Goal: Task Accomplishment & Management: Manage account settings

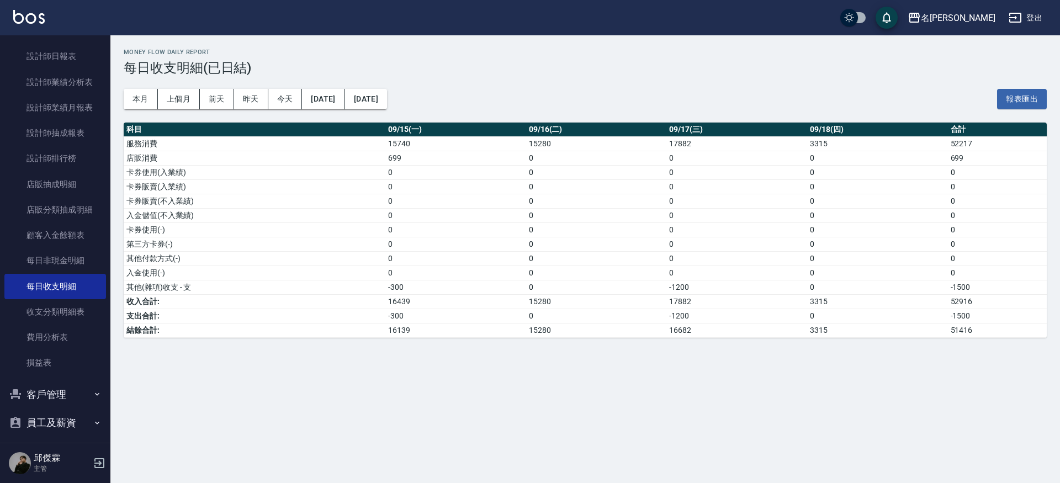
scroll to position [426, 0]
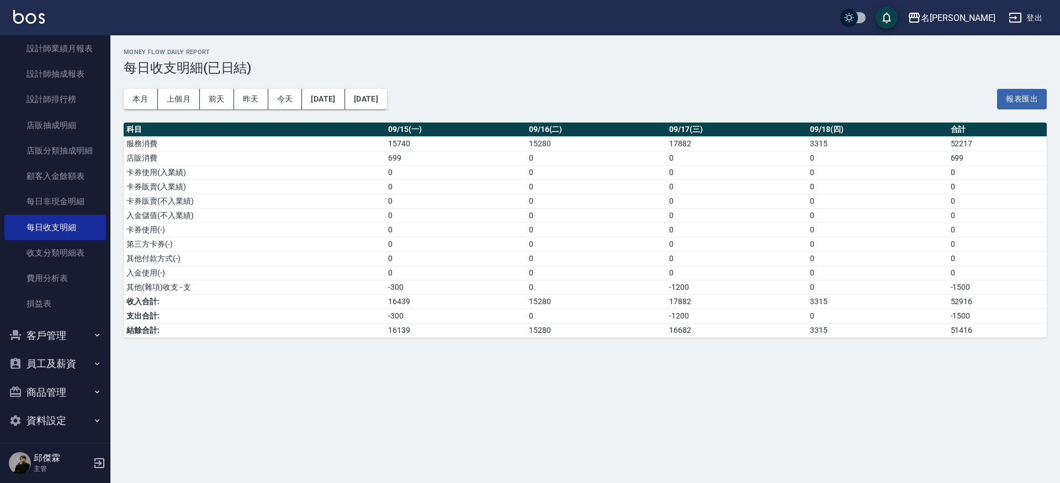
click at [45, 364] on button "員工及薪資" at bounding box center [55, 364] width 102 height 29
click at [46, 395] on link "員工列表" at bounding box center [55, 395] width 102 height 25
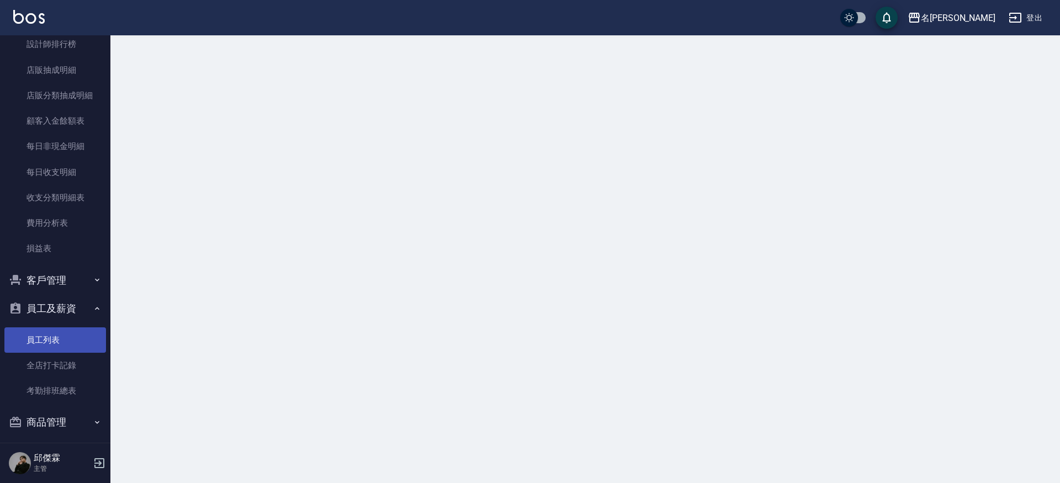
scroll to position [483, 0]
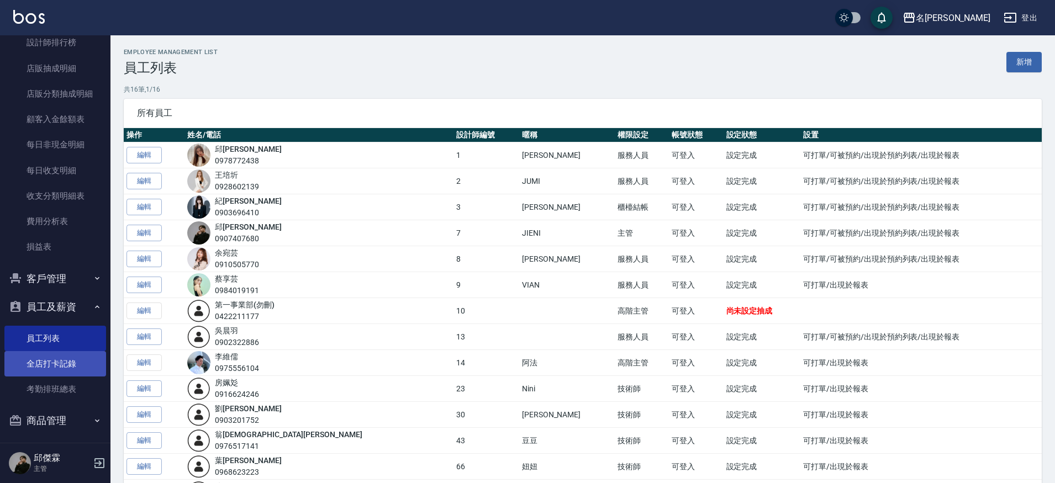
click at [46, 364] on link "全店打卡記錄" at bounding box center [55, 363] width 102 height 25
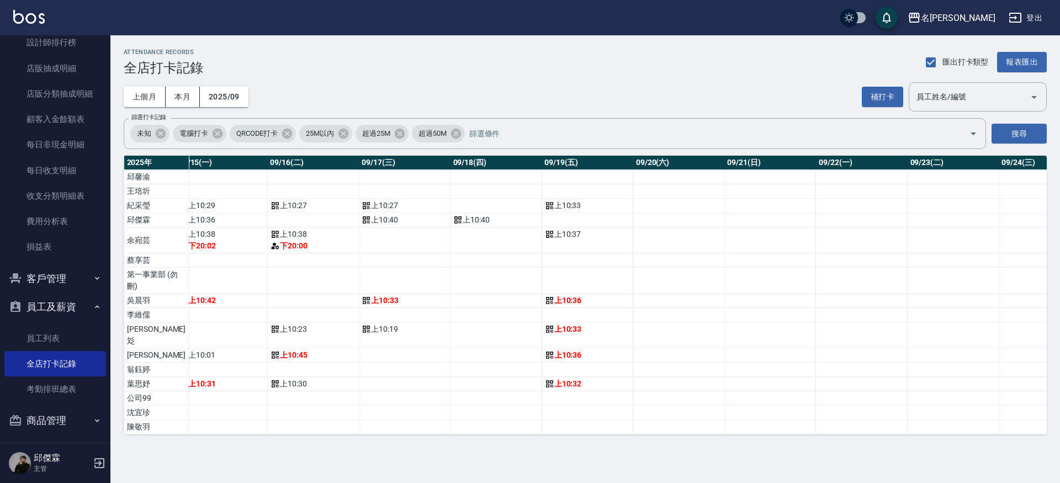
scroll to position [0, 1400]
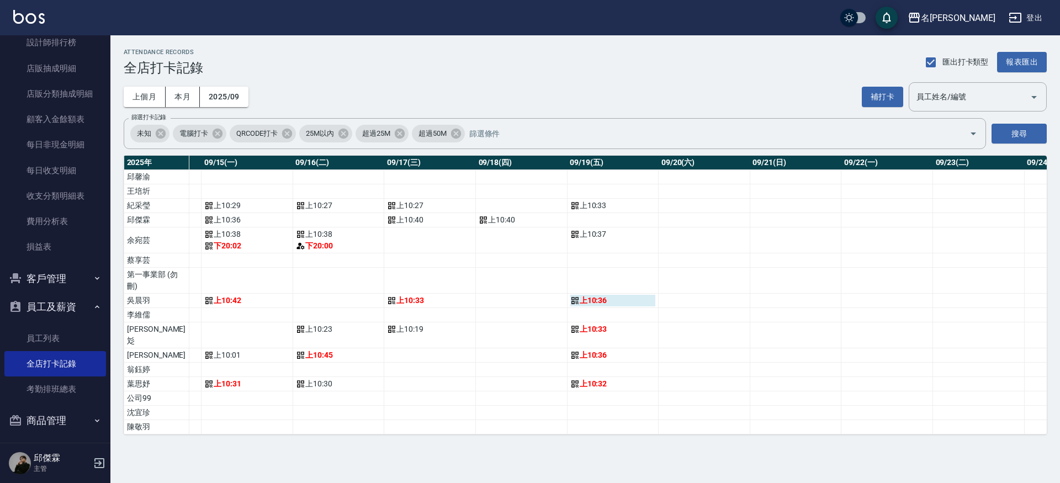
click at [570, 306] on div "上 10:36" at bounding box center [613, 301] width 86 height 12
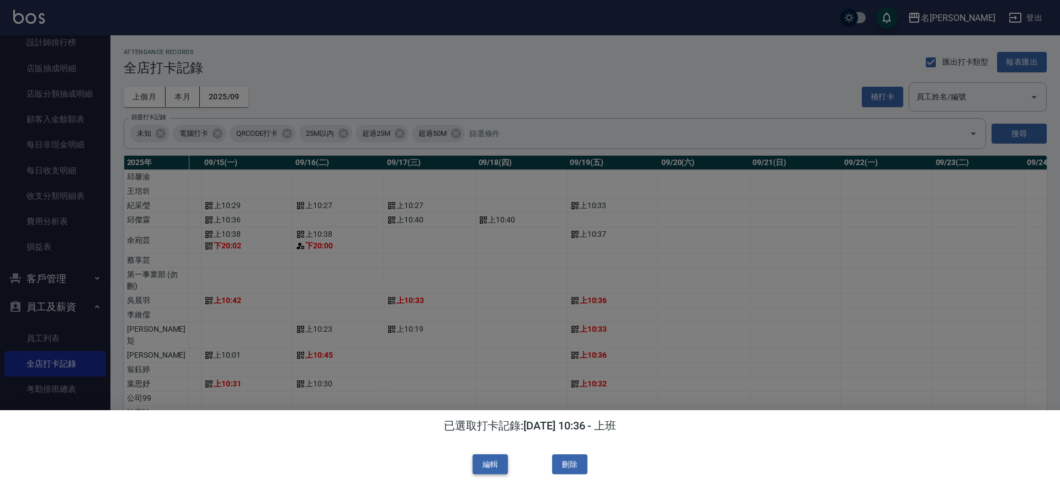
click at [493, 466] on button "編輯" at bounding box center [490, 464] width 35 height 20
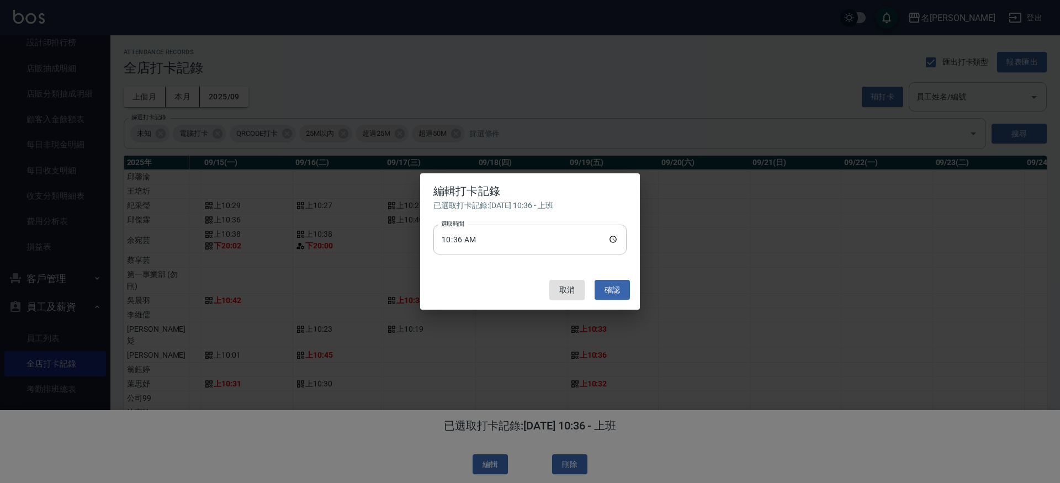
click at [616, 235] on input "10:36" at bounding box center [529, 240] width 193 height 30
click at [612, 237] on input "10:36" at bounding box center [529, 240] width 193 height 30
type input "10:30"
click at [619, 294] on button "確認" at bounding box center [612, 290] width 35 height 20
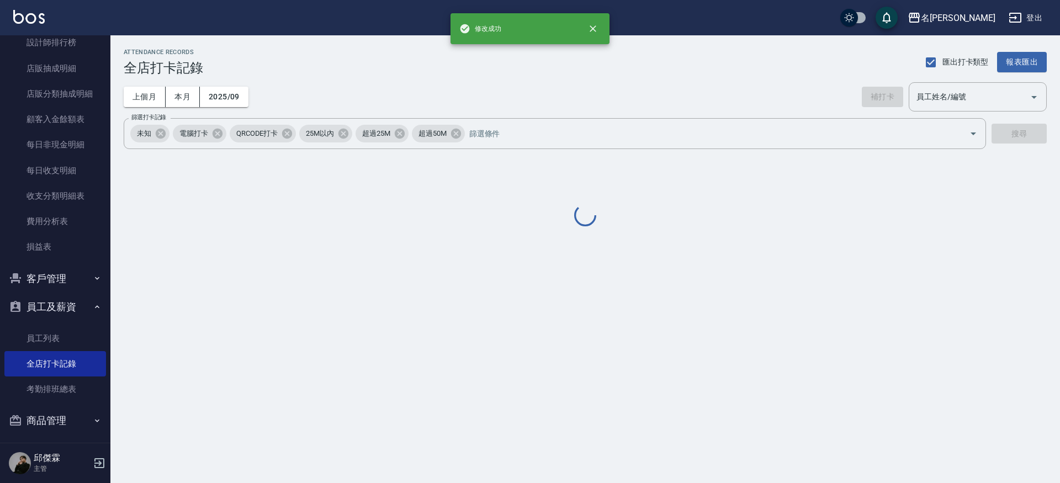
click at [619, 294] on div "ATTENDANCE RECORDS 全店打卡記錄 匯出打卡類型 報表匯出 上個月 本月 2025/09 補打卡 員工姓名/編號 員工姓名/編號 篩選打卡記錄…" at bounding box center [530, 241] width 1060 height 483
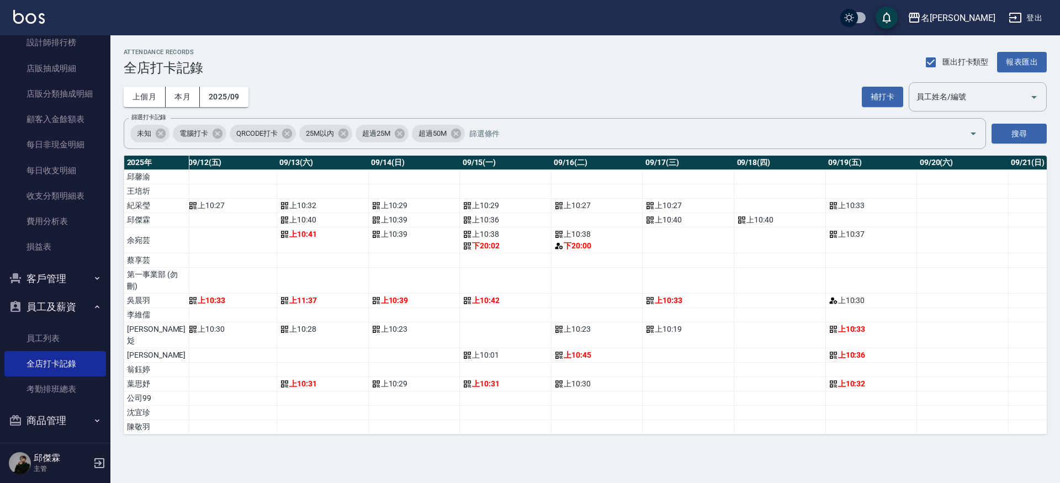
scroll to position [0, 1159]
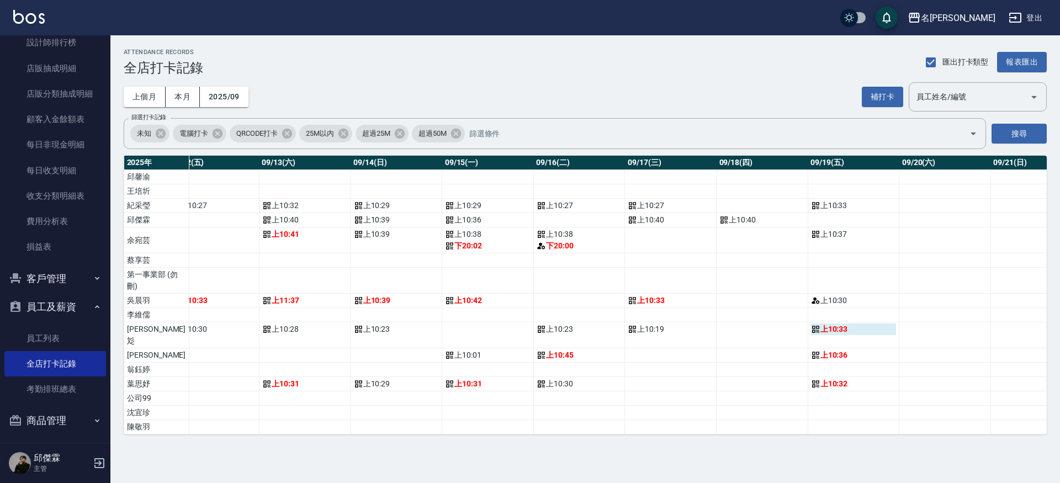
click at [811, 335] on div "上 10:33" at bounding box center [854, 330] width 86 height 12
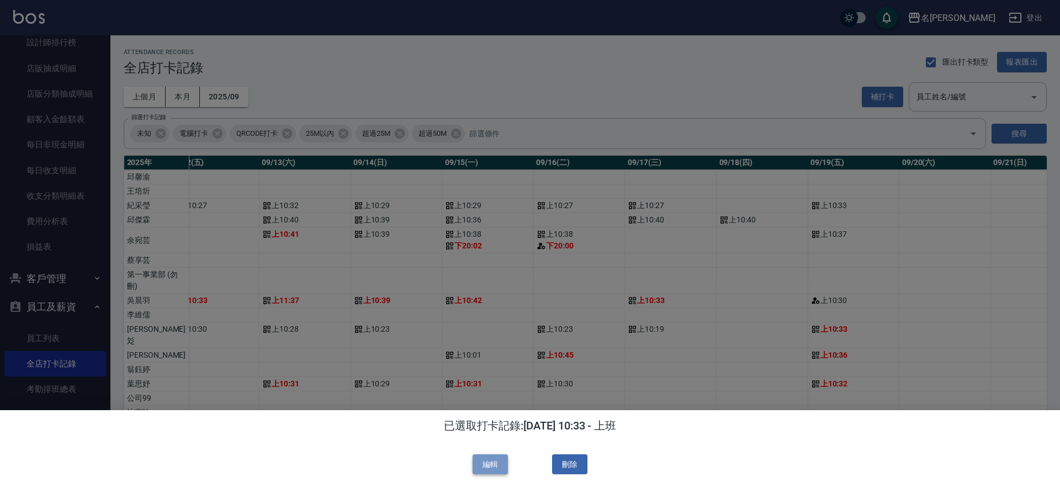
click at [486, 468] on button "編輯" at bounding box center [490, 464] width 35 height 20
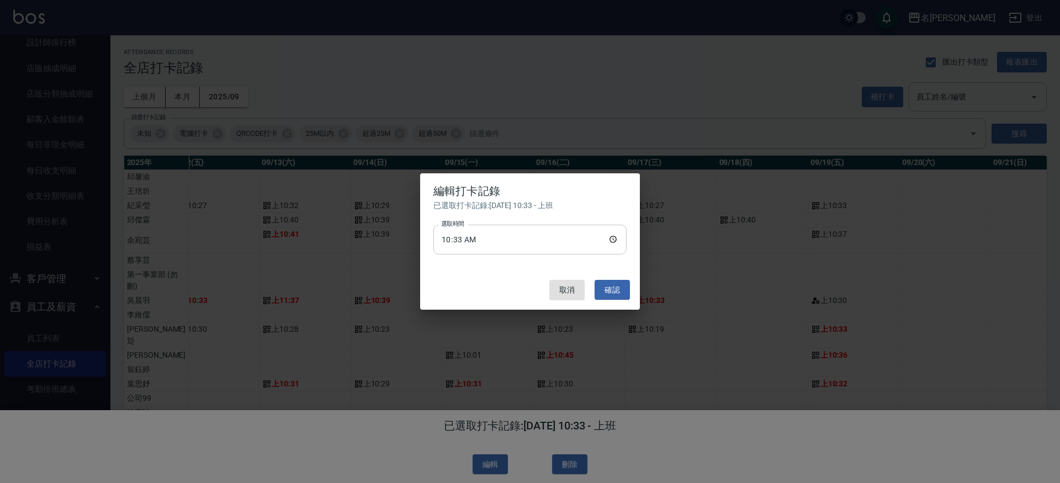
click at [620, 245] on input "10:33" at bounding box center [529, 240] width 193 height 30
drag, startPoint x: 619, startPoint y: 245, endPoint x: 613, endPoint y: 244, distance: 6.2
click at [619, 245] on input "10:33" at bounding box center [529, 240] width 193 height 30
click at [610, 240] on input "10:33" at bounding box center [529, 240] width 193 height 30
type input "10:30"
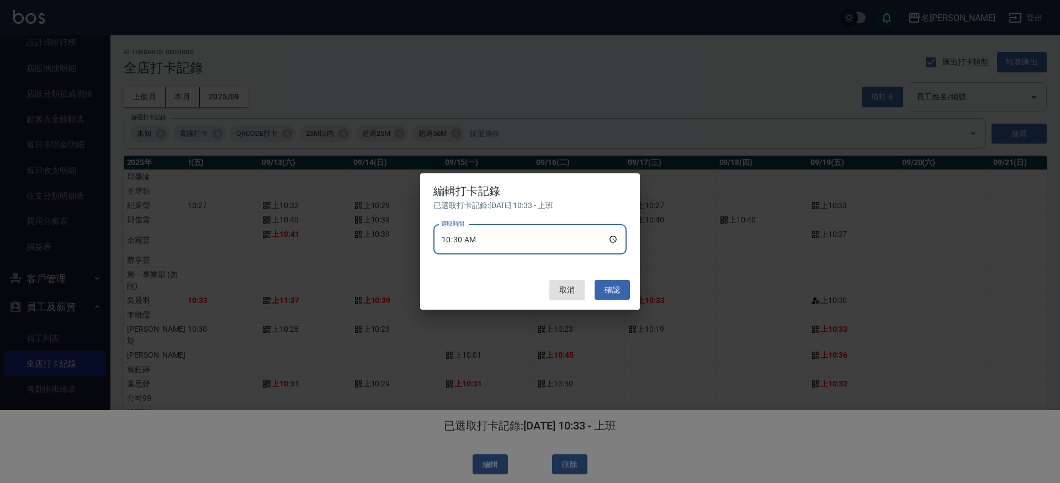
click at [612, 293] on button "確認" at bounding box center [612, 290] width 35 height 20
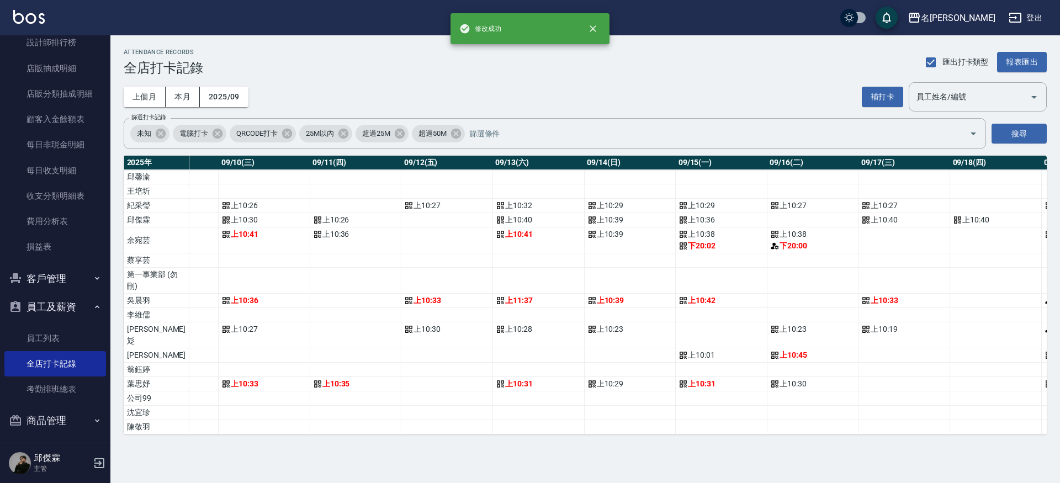
scroll to position [0, 1282]
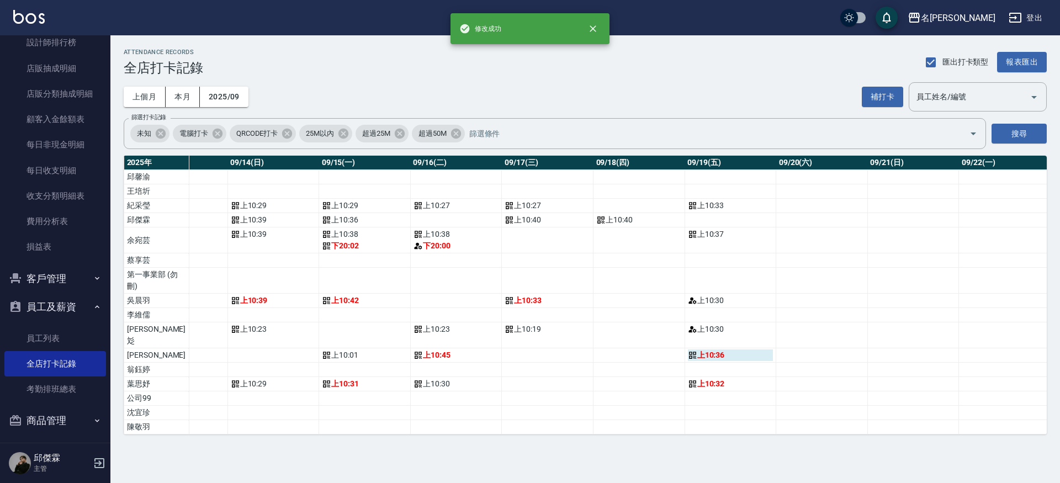
click at [688, 352] on div "上 10:36" at bounding box center [731, 356] width 86 height 12
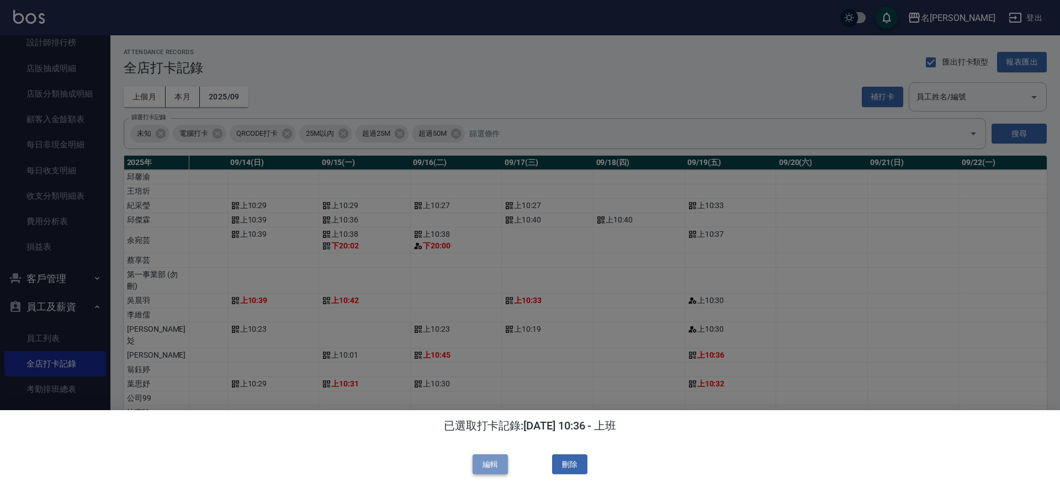
click at [491, 465] on button "編輯" at bounding box center [490, 464] width 35 height 20
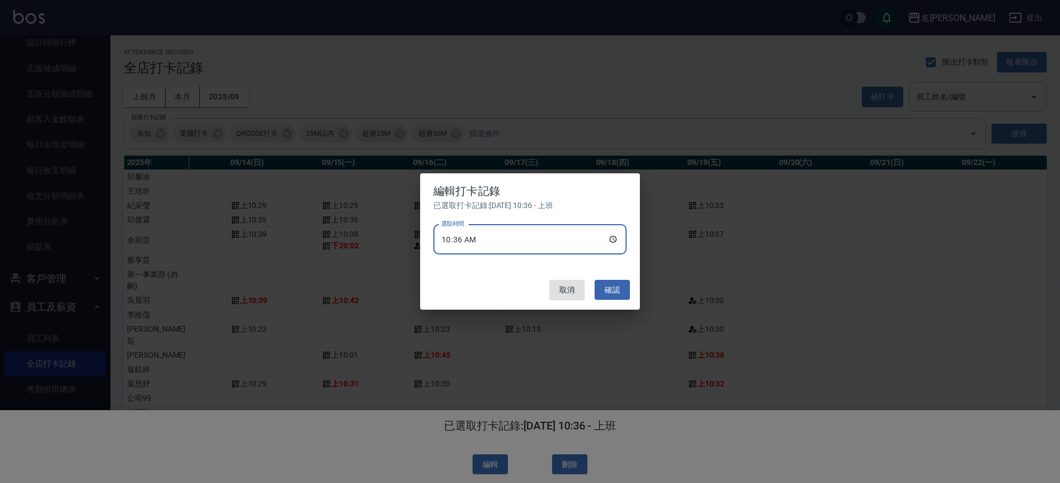
click at [616, 236] on input "10:36" at bounding box center [529, 240] width 193 height 30
type input "10:30"
click at [613, 286] on button "確認" at bounding box center [612, 290] width 35 height 20
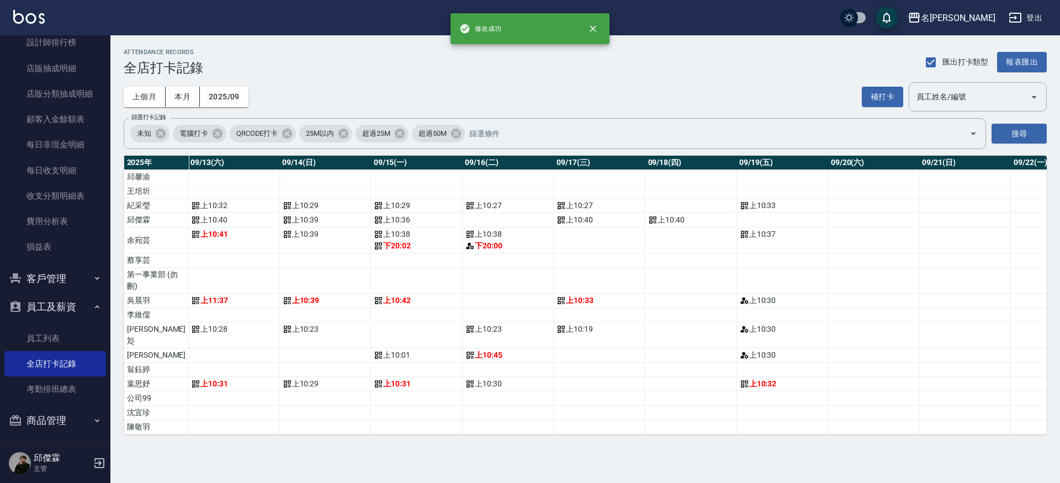
scroll to position [0, 1251]
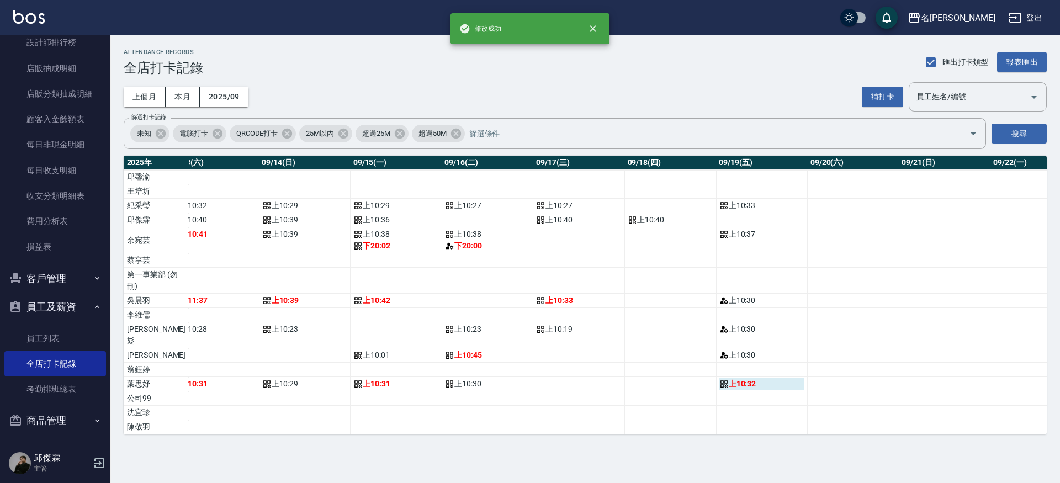
click at [721, 387] on div "上 10:32" at bounding box center [763, 384] width 86 height 12
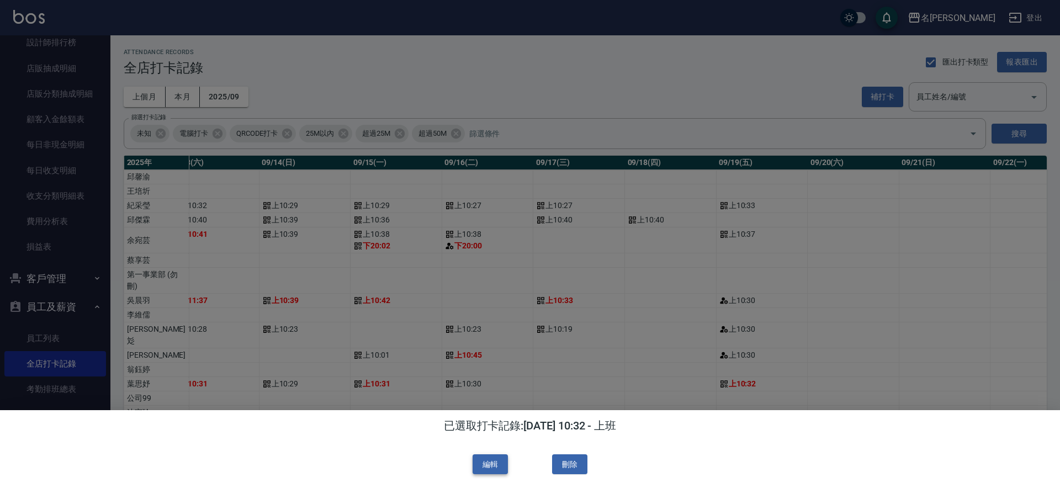
click at [482, 461] on button "編輯" at bounding box center [490, 464] width 35 height 20
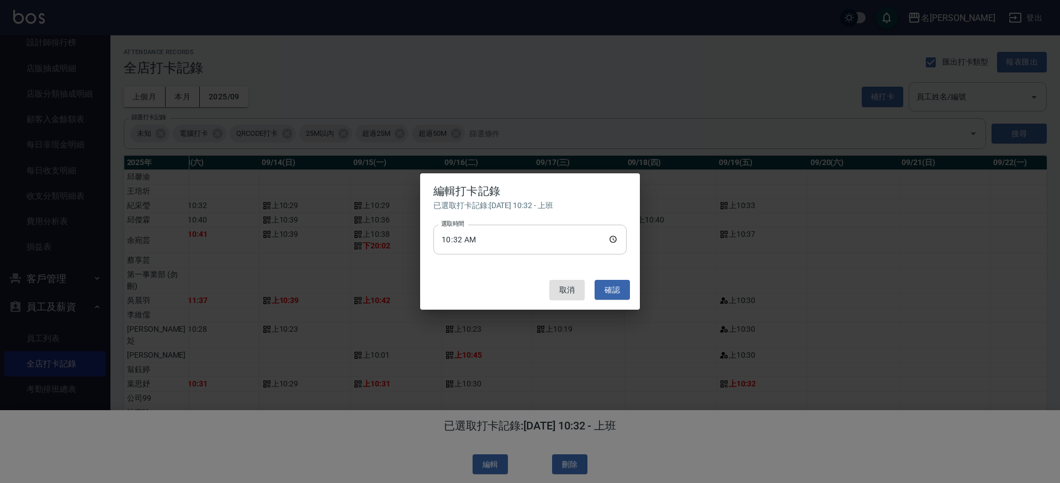
click at [616, 239] on input "10:32" at bounding box center [529, 240] width 193 height 30
type input "10:30"
click at [626, 292] on button "確認" at bounding box center [612, 290] width 35 height 20
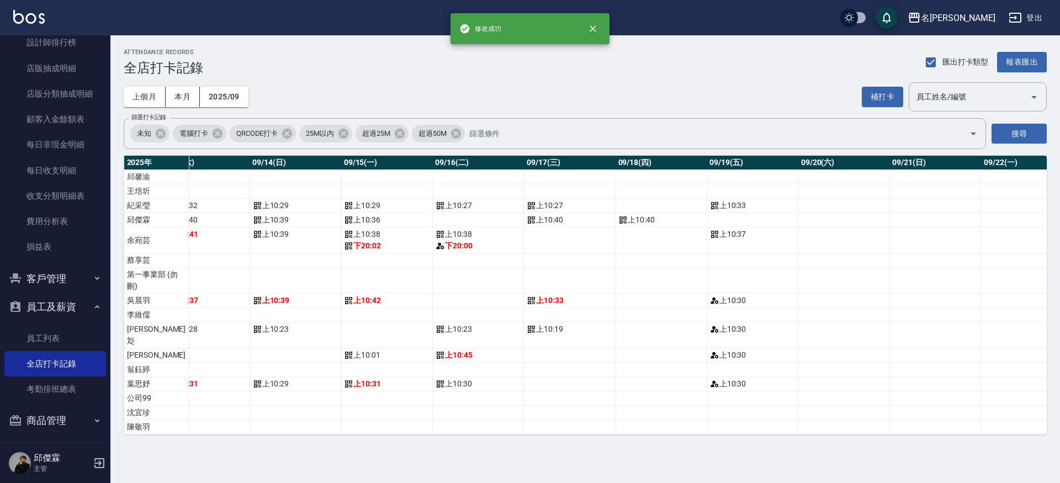
scroll to position [0, 1268]
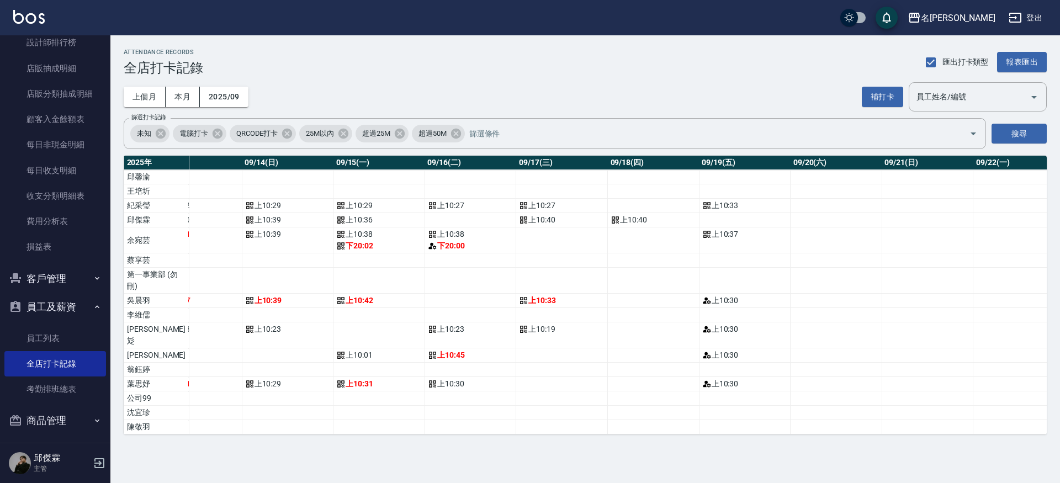
click at [699, 218] on td "a dense table" at bounding box center [745, 220] width 92 height 14
click at [699, 219] on td "a dense table" at bounding box center [745, 220] width 92 height 14
drag, startPoint x: 694, startPoint y: 219, endPoint x: 897, endPoint y: 138, distance: 218.5
click at [699, 219] on td "a dense table" at bounding box center [745, 220] width 92 height 14
click at [868, 99] on button "補打卡" at bounding box center [882, 97] width 41 height 20
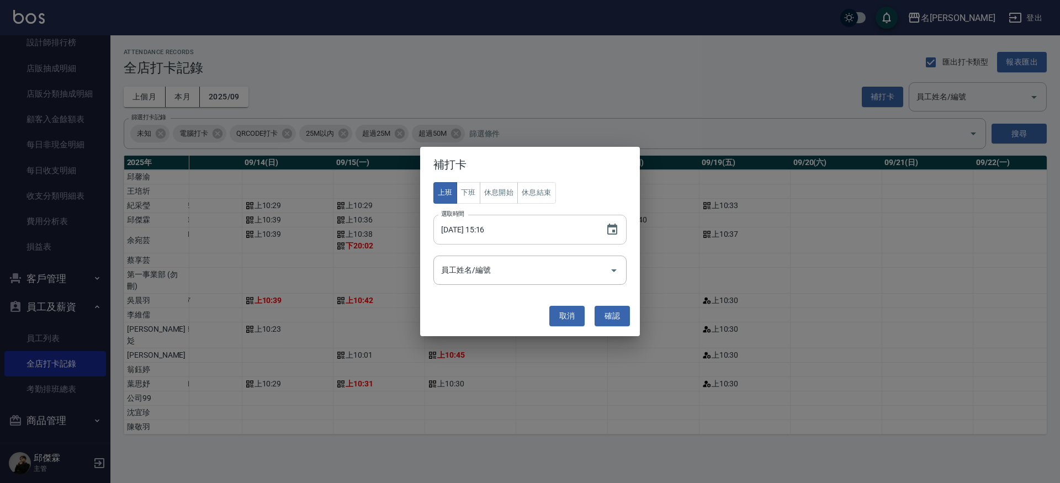
click at [490, 235] on input "[DATE] 15:16" at bounding box center [513, 230] width 161 height 30
click at [494, 234] on input "[DATE] 15:16" at bounding box center [513, 230] width 161 height 30
click at [491, 231] on input "[DATE] 15:16" at bounding box center [513, 230] width 161 height 30
type input "[DATE] 10:30"
click at [519, 272] on input "員工姓名/編號" at bounding box center [521, 270] width 167 height 19
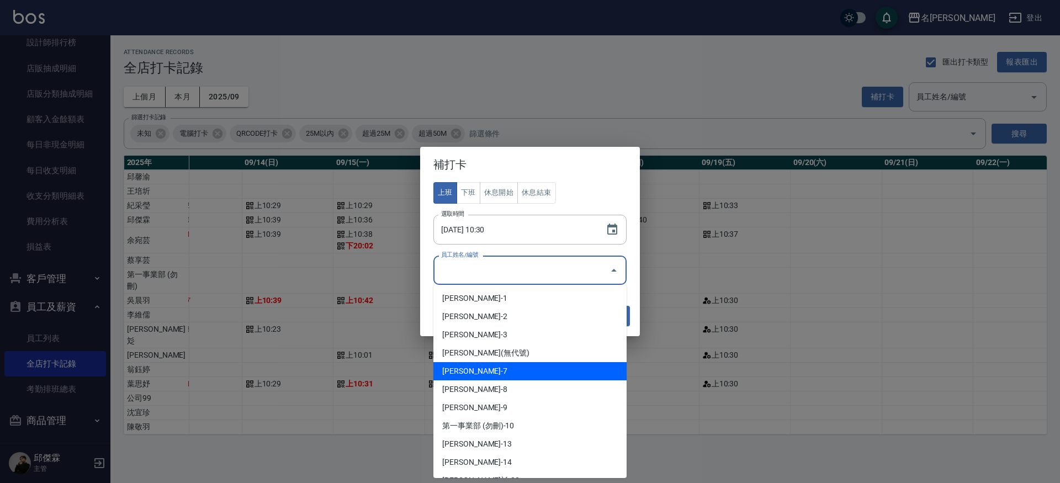
click at [466, 374] on li "[PERSON_NAME]-7" at bounding box center [529, 371] width 193 height 18
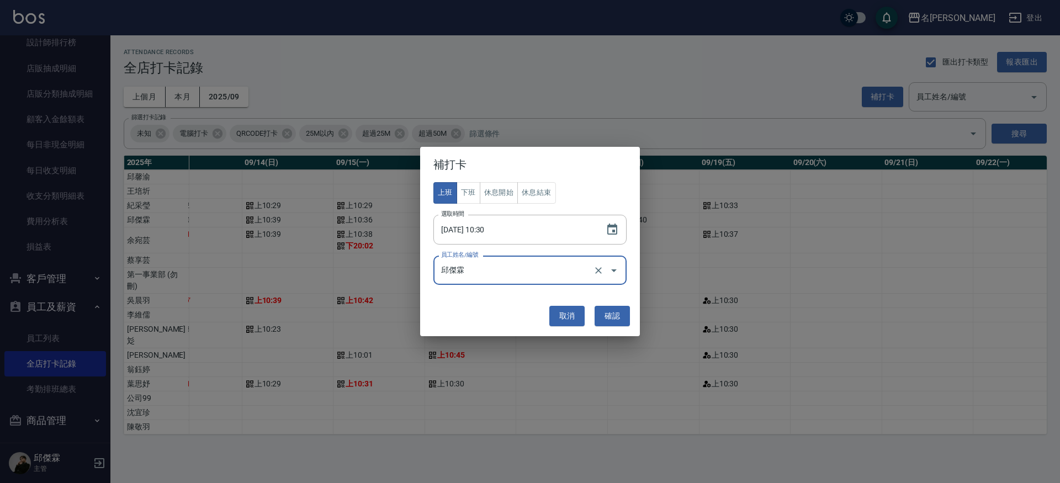
type input "邱傑霖"
click at [624, 318] on button "確認" at bounding box center [612, 316] width 35 height 20
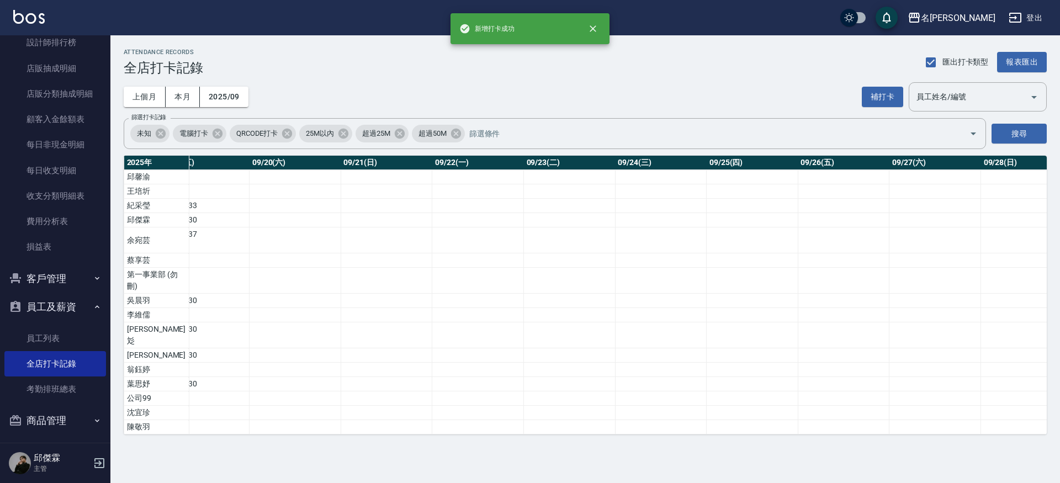
scroll to position [0, 1986]
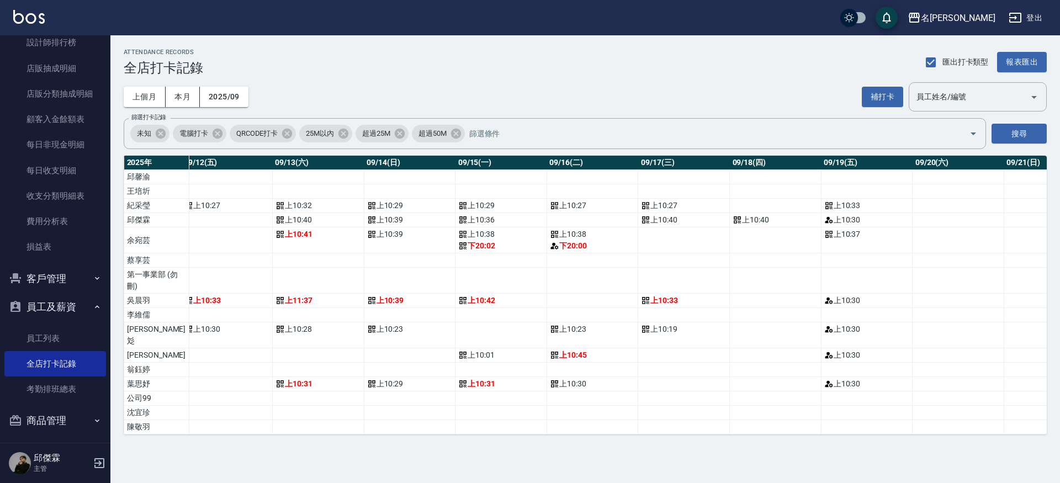
scroll to position [0, 1150]
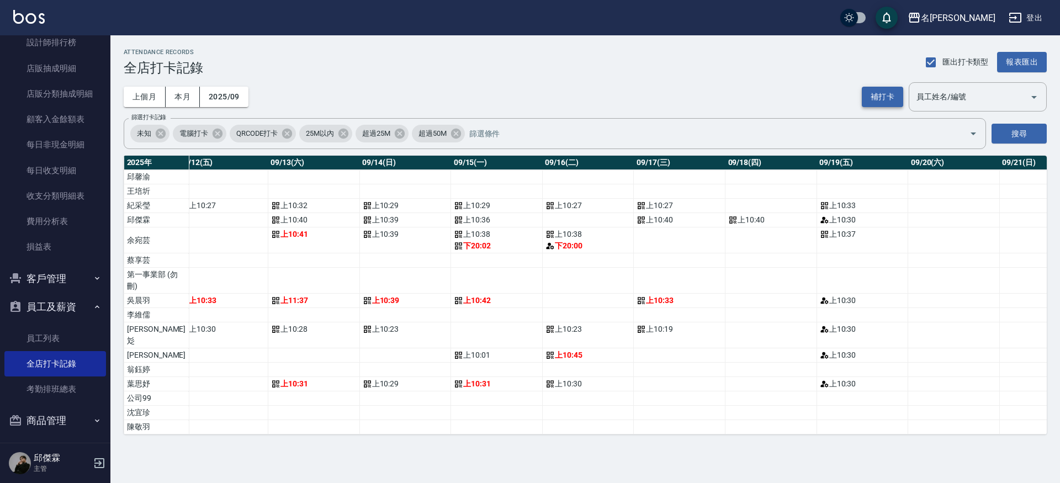
click at [893, 93] on button "補打卡" at bounding box center [882, 97] width 41 height 20
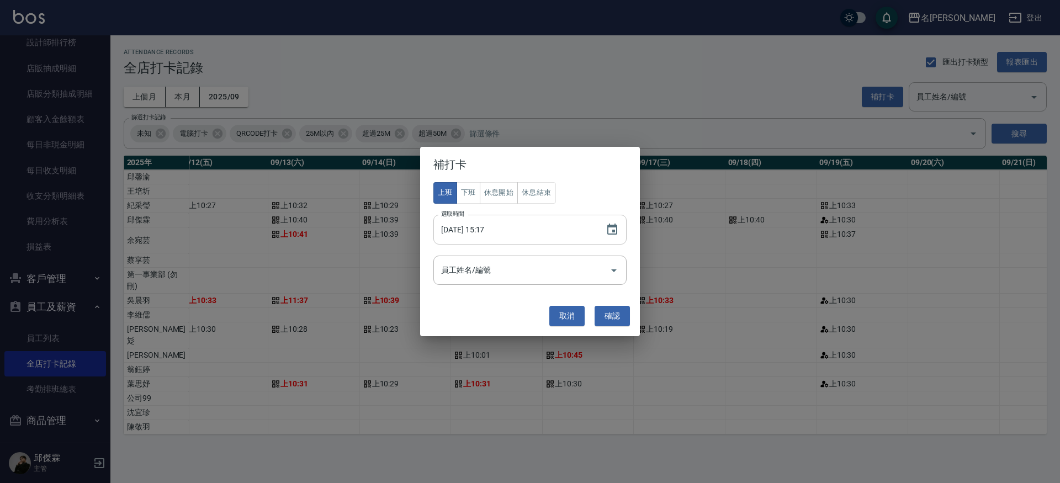
click at [478, 230] on input "[DATE] 15:17" at bounding box center [513, 230] width 161 height 30
type input "[DATE] 10:30"
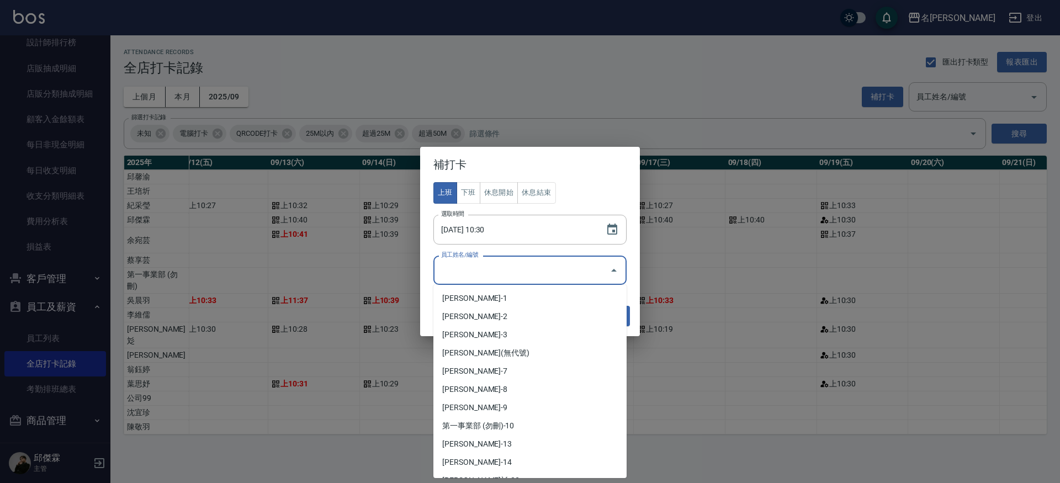
click at [522, 271] on input "員工姓名/編號" at bounding box center [521, 270] width 167 height 19
click at [469, 387] on li "[PERSON_NAME]-8" at bounding box center [529, 389] width 193 height 18
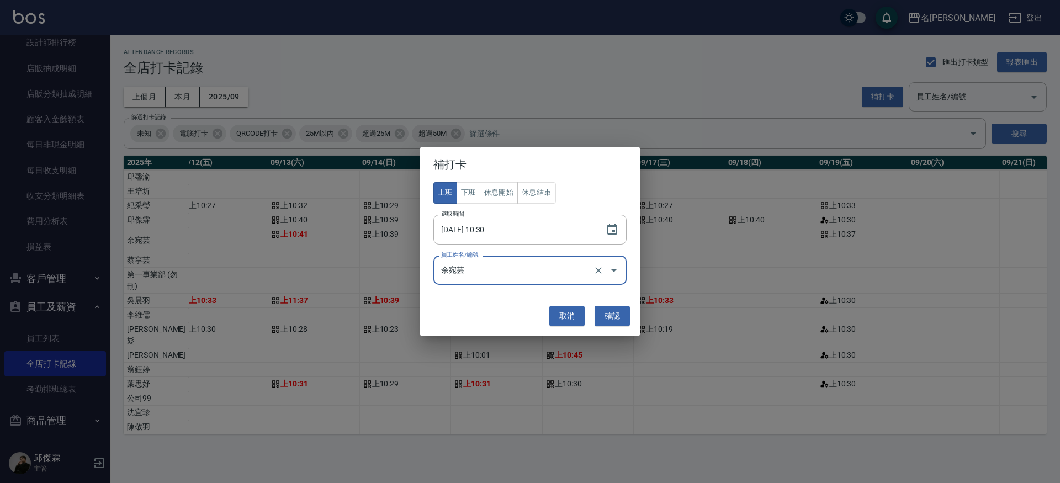
type input "余宛芸"
click at [599, 318] on button "確認" at bounding box center [612, 316] width 35 height 20
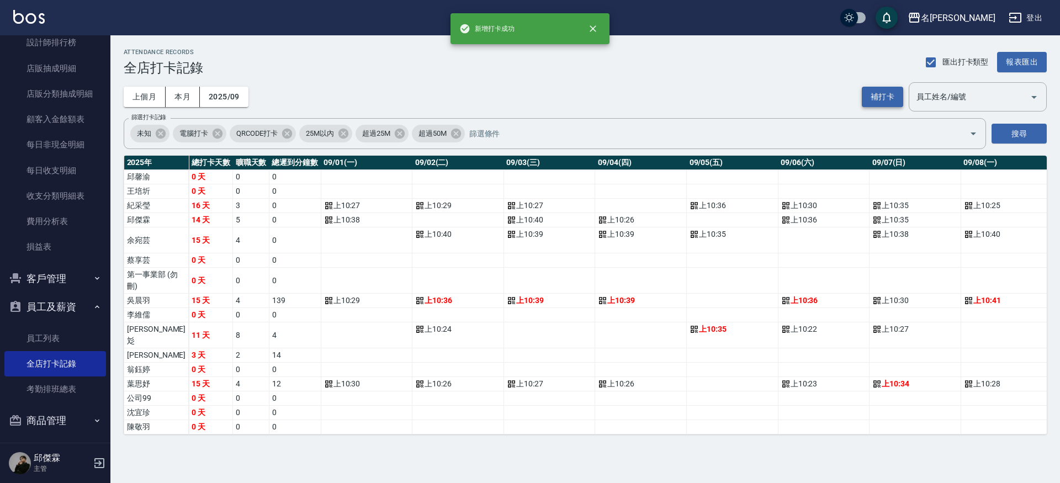
click at [898, 92] on button "補打卡" at bounding box center [882, 97] width 41 height 20
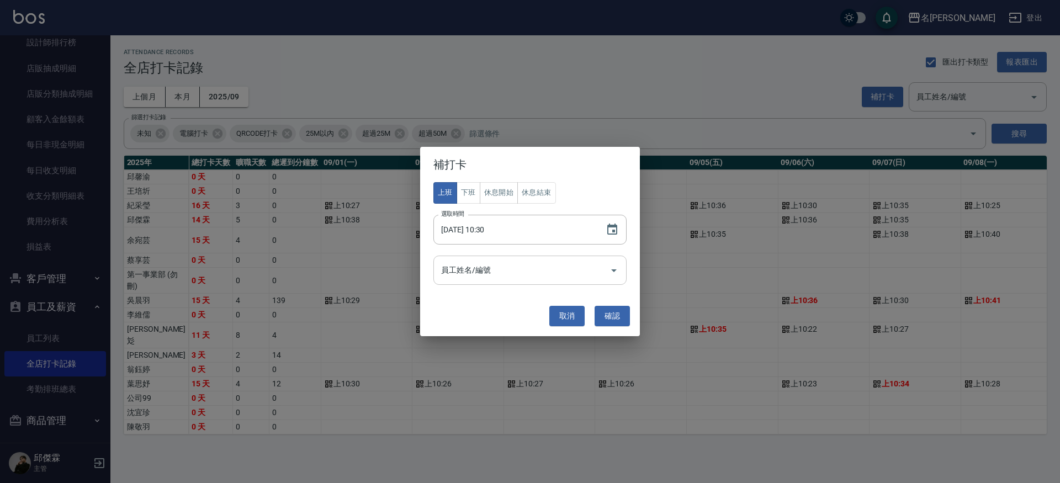
click at [487, 271] on input "員工姓名/編號" at bounding box center [521, 270] width 167 height 19
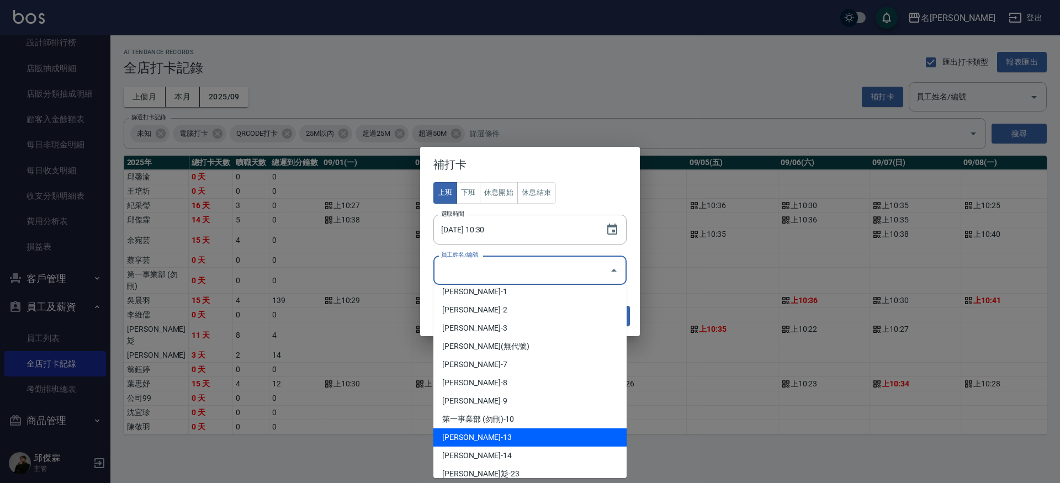
scroll to position [22, 0]
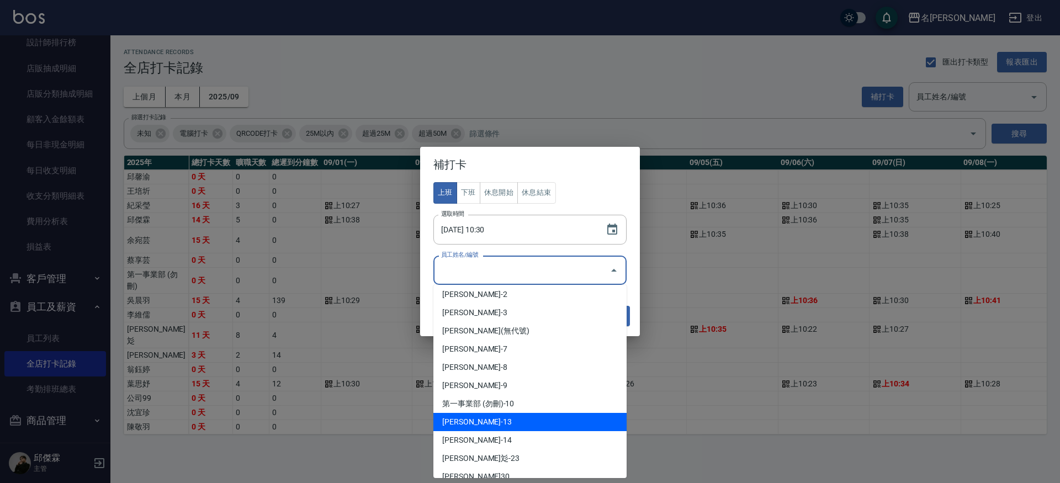
click at [462, 424] on li "[PERSON_NAME]-13" at bounding box center [529, 422] width 193 height 18
type input "吳晨羽"
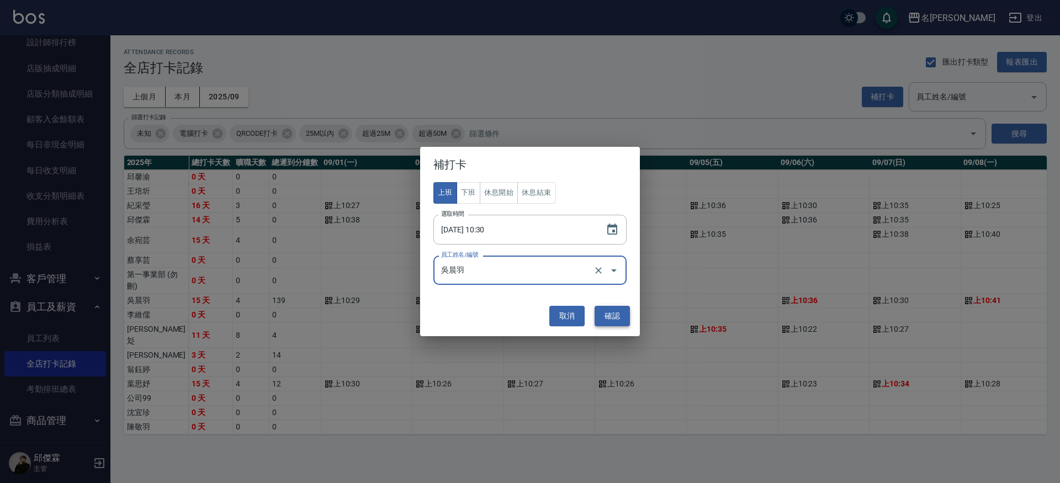
click at [604, 320] on button "確認" at bounding box center [612, 316] width 35 height 20
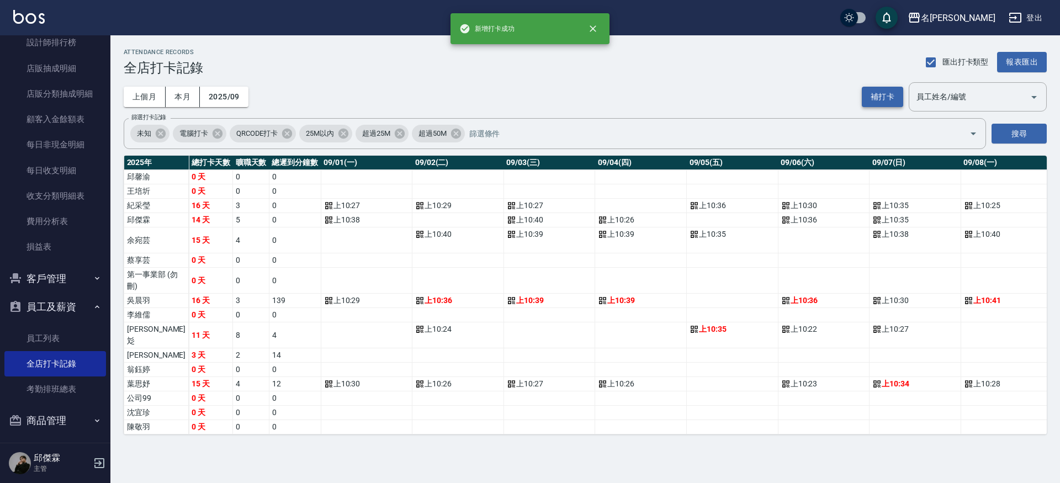
click at [881, 98] on button "補打卡" at bounding box center [882, 97] width 41 height 20
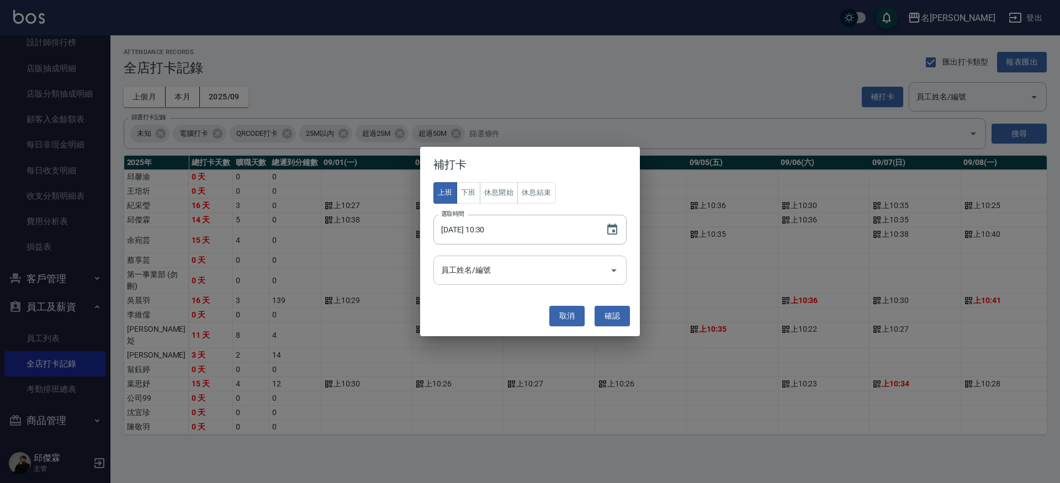
click at [526, 273] on input "員工姓名/編號" at bounding box center [521, 270] width 167 height 19
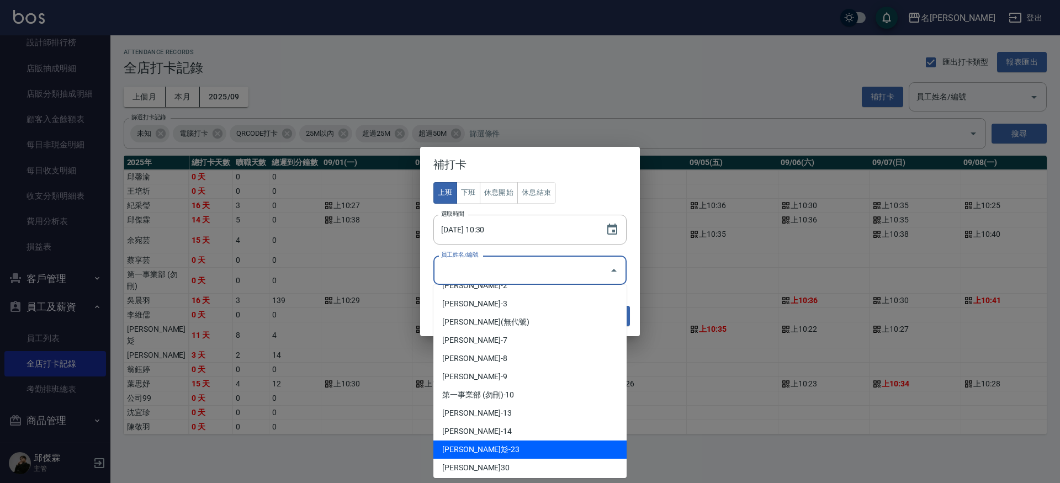
scroll to position [42, 0]
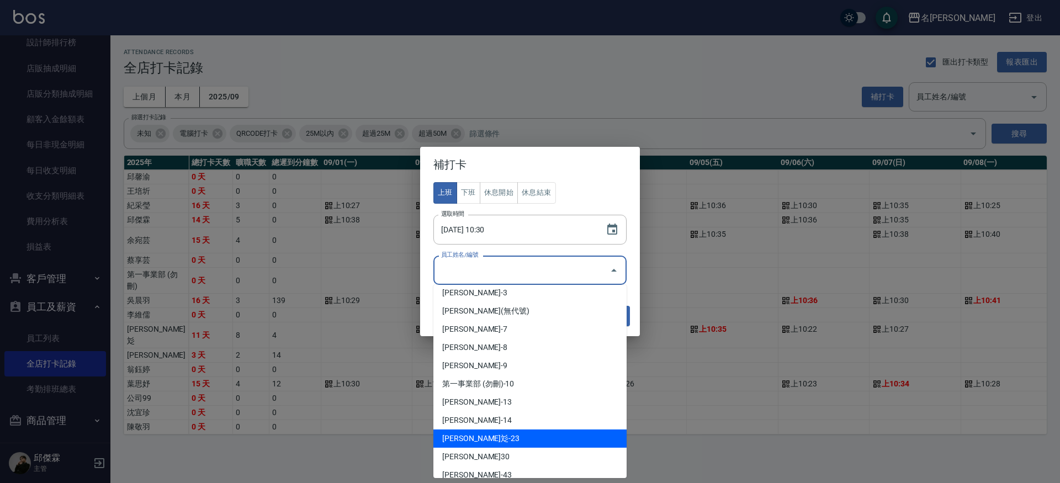
click at [481, 441] on li "[PERSON_NAME]彣-23" at bounding box center [529, 439] width 193 height 18
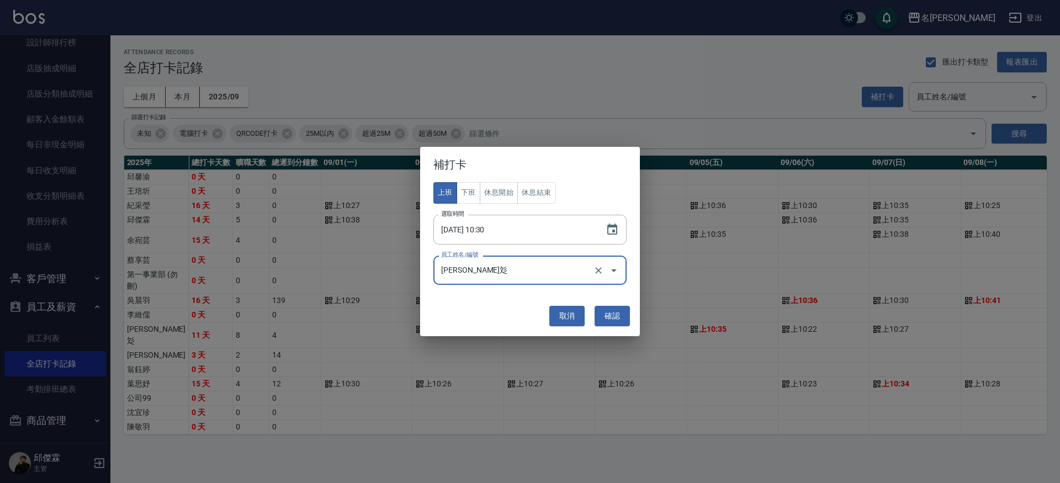
type input "[PERSON_NAME]彣"
click at [620, 318] on button "確認" at bounding box center [612, 316] width 35 height 20
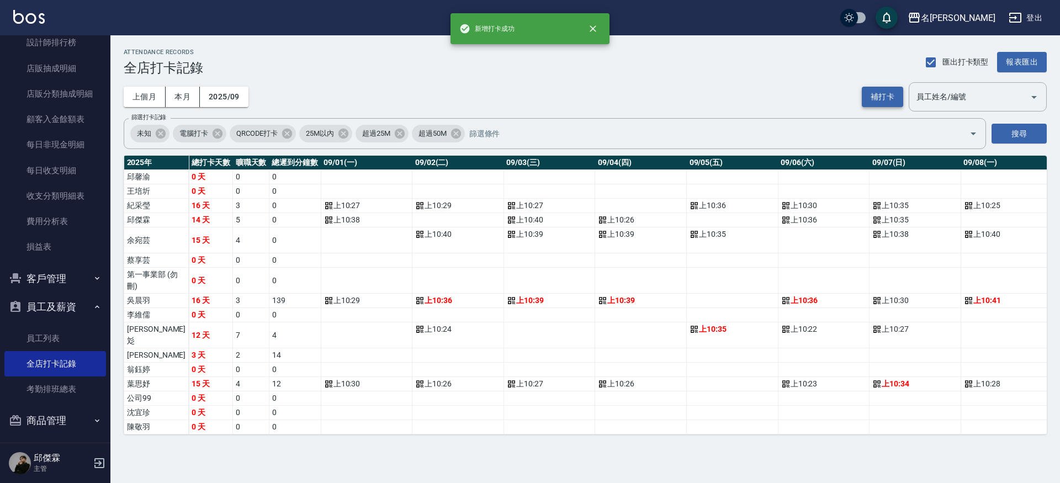
click at [895, 98] on button "補打卡" at bounding box center [882, 97] width 41 height 20
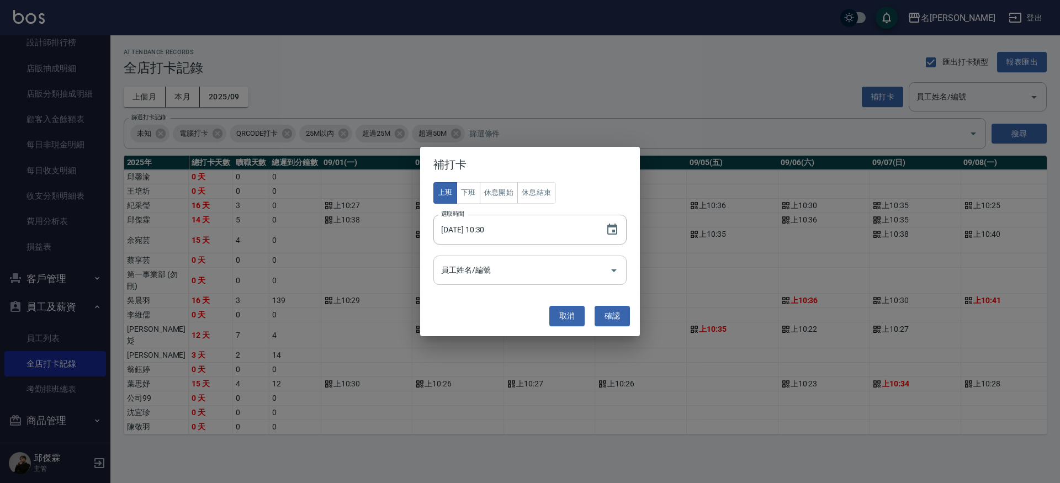
click at [527, 279] on input "員工姓名/編號" at bounding box center [521, 270] width 167 height 19
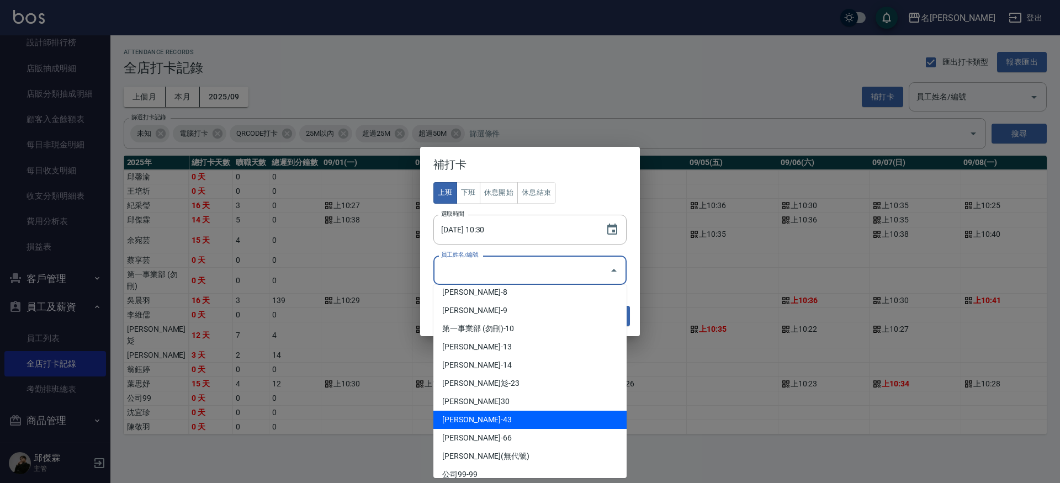
scroll to position [99, 0]
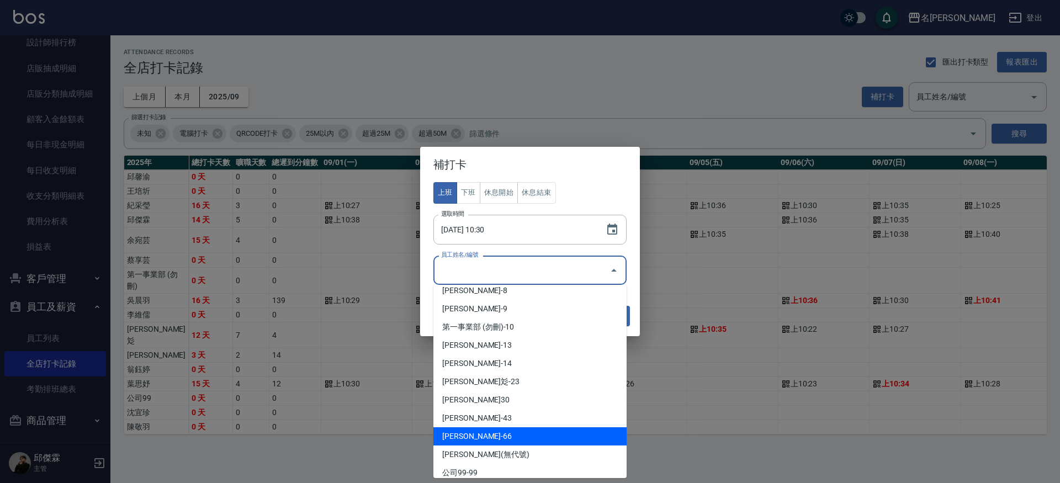
click at [483, 441] on li "[PERSON_NAME]-66" at bounding box center [529, 436] width 193 height 18
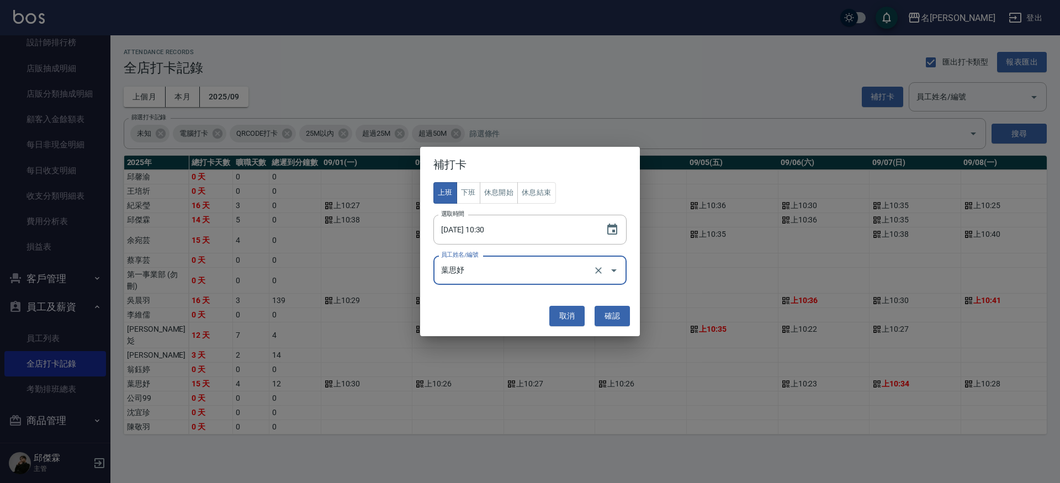
type input "葉思妤"
click at [616, 315] on button "確認" at bounding box center [612, 316] width 35 height 20
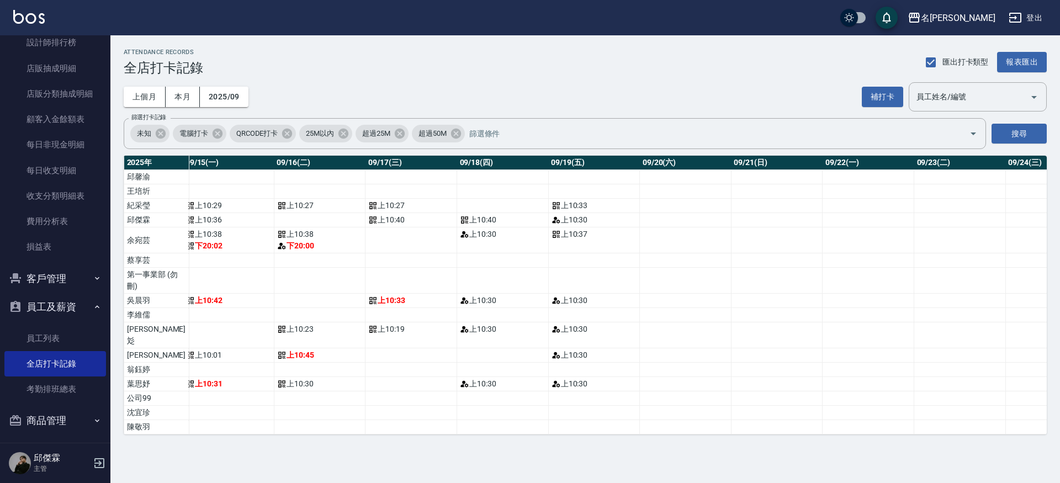
scroll to position [0, 1392]
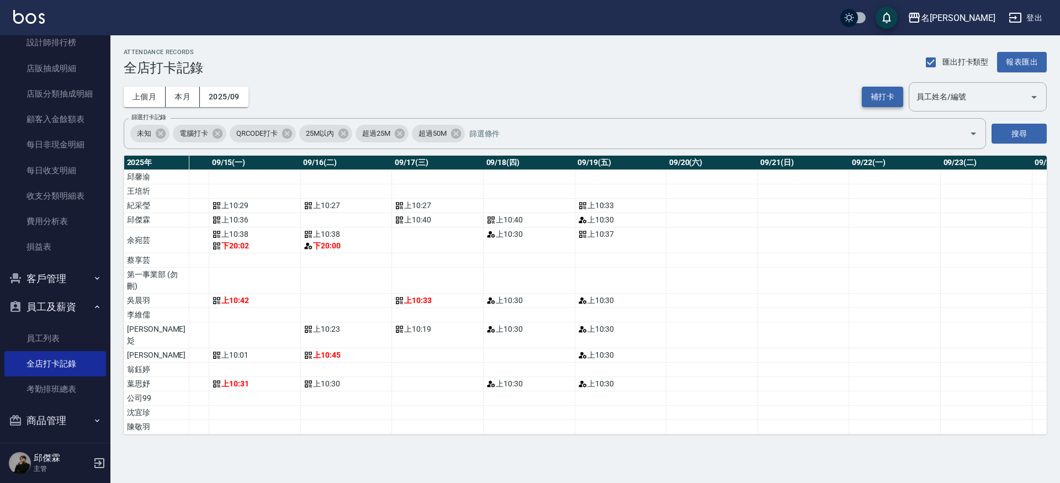
click at [887, 99] on button "補打卡" at bounding box center [882, 97] width 41 height 20
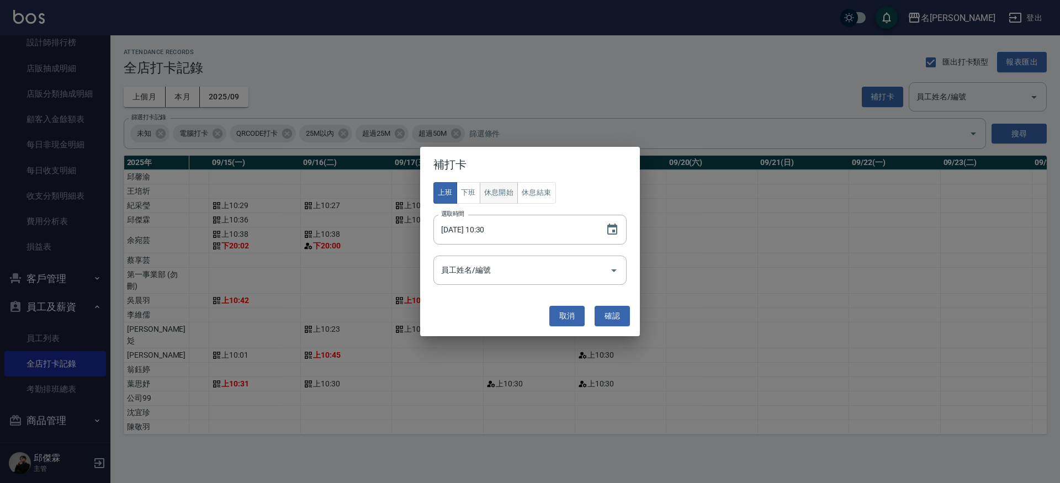
click at [473, 185] on button "下班" at bounding box center [469, 193] width 24 height 22
click at [492, 232] on input "[DATE] 10:30" at bounding box center [513, 230] width 161 height 30
click at [491, 230] on input "[DATE] 08:30" at bounding box center [513, 230] width 161 height 30
type input "[DATE] 20:30"
click at [518, 269] on input "員工姓名/編號" at bounding box center [521, 270] width 167 height 19
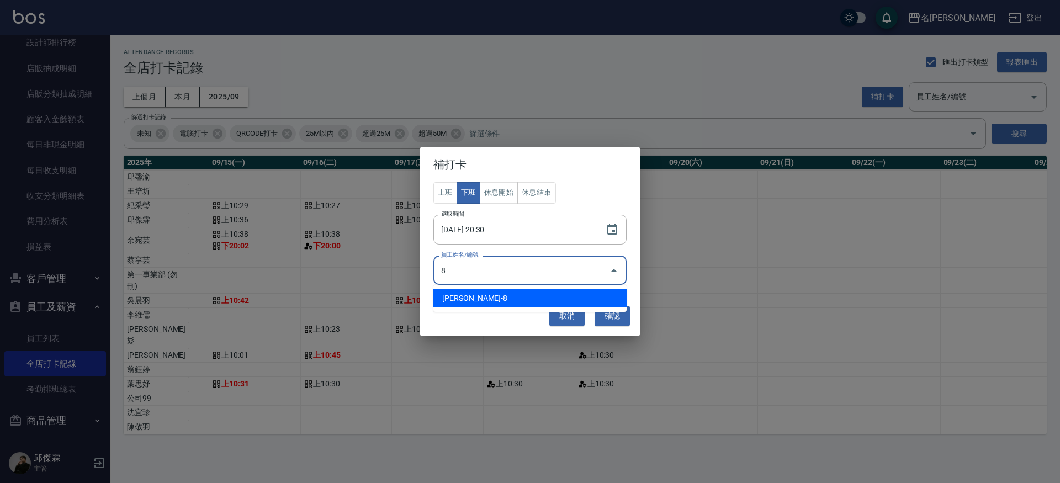
click at [484, 293] on li "[PERSON_NAME]-8" at bounding box center [529, 298] width 193 height 18
type input "余宛芸"
click at [506, 235] on input "[DATE] 20:30" at bounding box center [513, 230] width 161 height 30
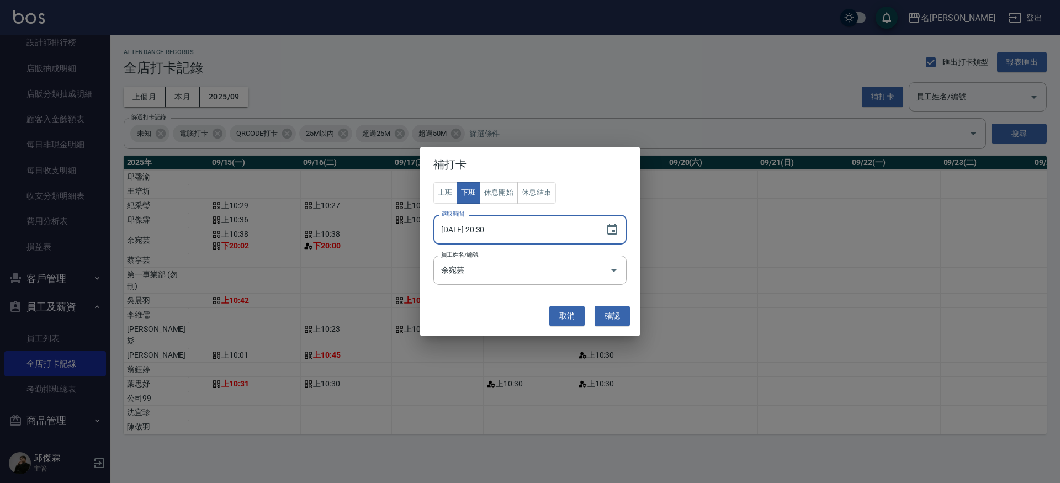
click at [503, 230] on input "[DATE] 20:30" at bounding box center [513, 230] width 161 height 30
click at [489, 227] on input "[DATE] 20:30" at bounding box center [513, 230] width 161 height 30
click at [501, 230] on input "[DATE] 20:30" at bounding box center [513, 230] width 161 height 30
click at [502, 230] on input "[DATE] 20:30" at bounding box center [513, 230] width 161 height 30
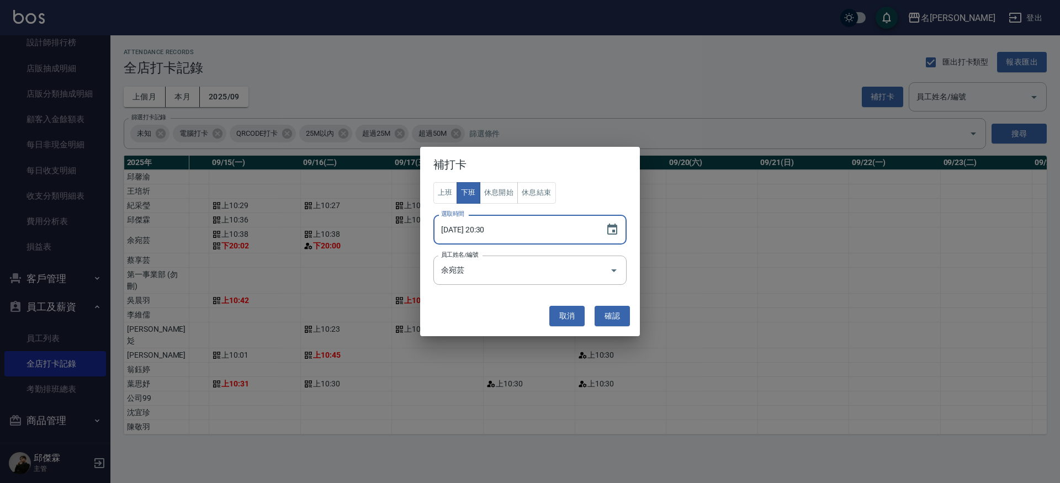
click at [501, 230] on input "[DATE] 20:30" at bounding box center [513, 230] width 161 height 30
click at [495, 230] on input "[DATE] 20:30" at bounding box center [513, 230] width 161 height 30
type input "[DATE] 20:00"
click at [618, 317] on button "確認" at bounding box center [612, 316] width 35 height 20
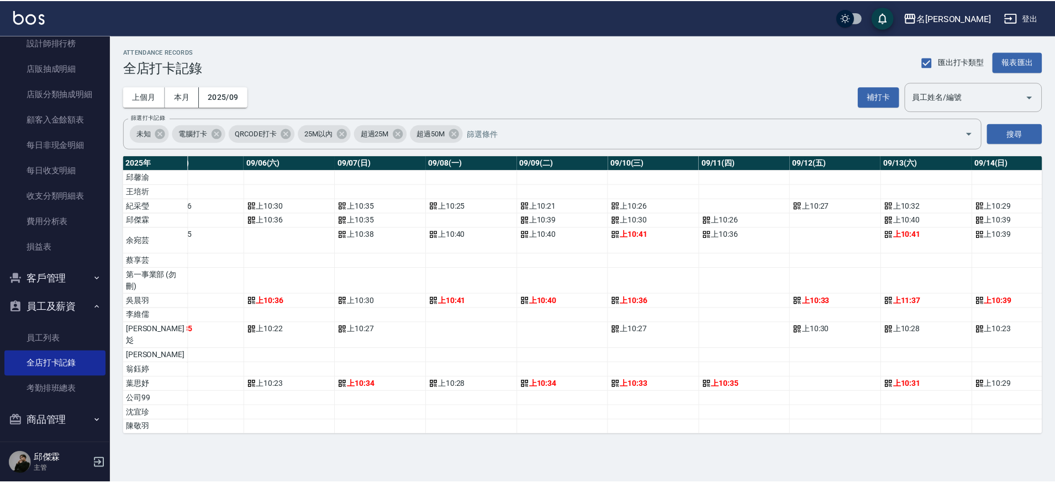
scroll to position [0, 0]
